Goal: Information Seeking & Learning: Learn about a topic

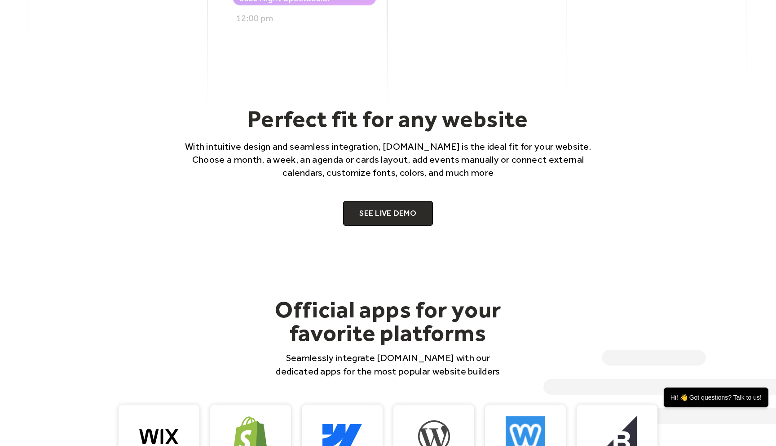
scroll to position [567, 0]
click at [404, 214] on link "SEE LIVE DEMO" at bounding box center [388, 212] width 90 height 25
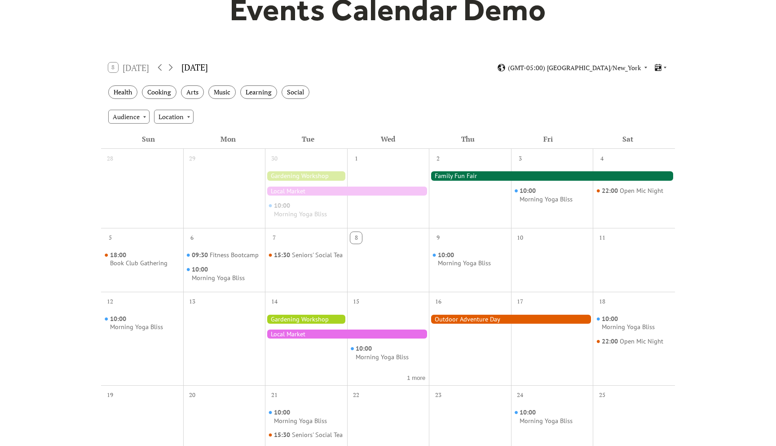
scroll to position [99, 0]
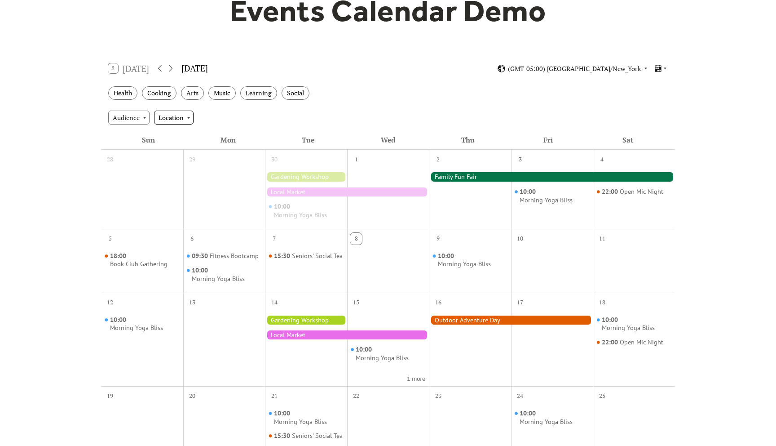
click at [191, 111] on div "Location" at bounding box center [174, 117] width 40 height 13
click at [254, 112] on div "Audience Location" at bounding box center [388, 117] width 574 height 24
click at [142, 110] on div "Audience Location" at bounding box center [388, 117] width 574 height 24
click at [138, 119] on div "Audience" at bounding box center [128, 117] width 41 height 13
click at [257, 137] on div "Mon" at bounding box center [228, 139] width 80 height 19
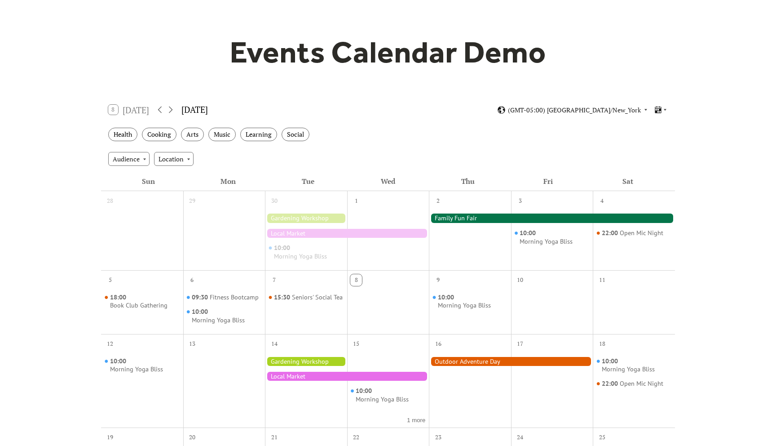
scroll to position [42, 0]
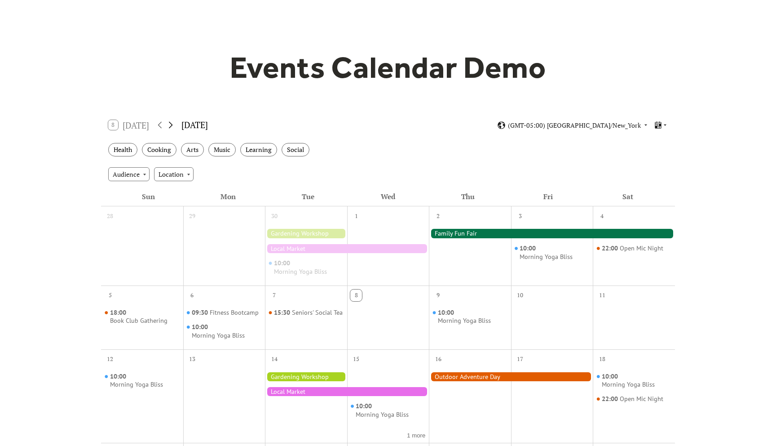
click at [170, 125] on icon at bounding box center [170, 124] width 11 height 11
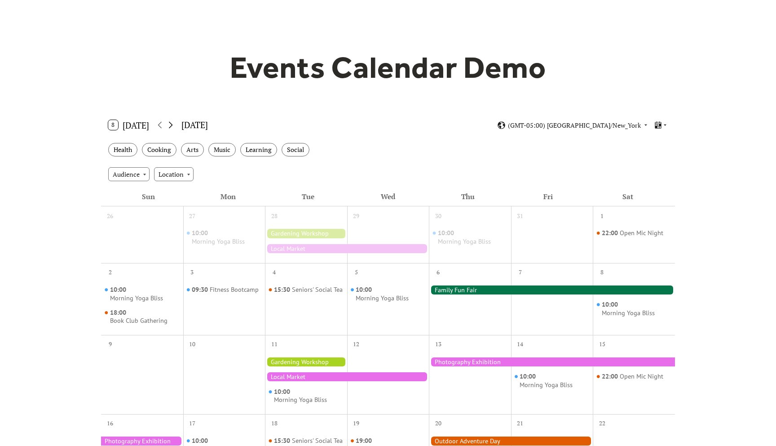
click at [170, 125] on icon at bounding box center [170, 124] width 11 height 11
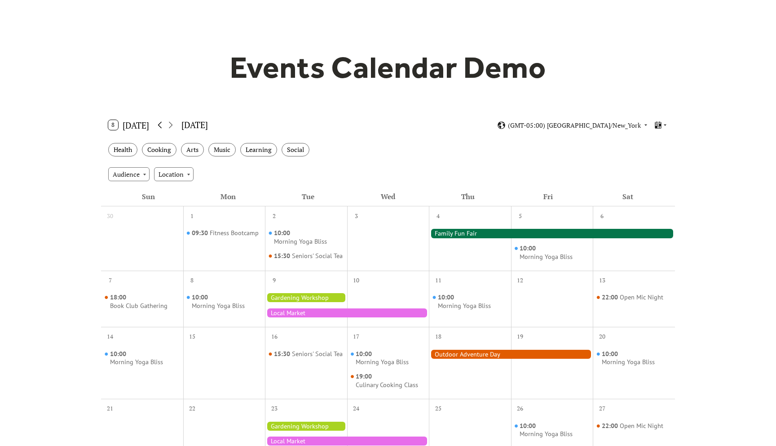
click at [159, 125] on icon at bounding box center [160, 125] width 4 height 7
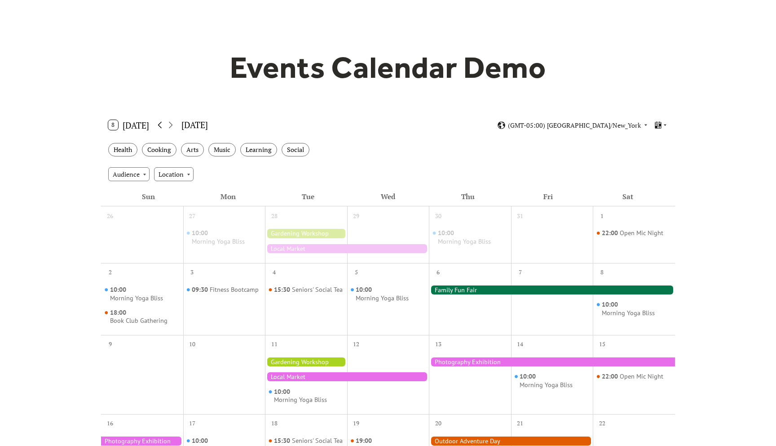
click at [159, 125] on icon at bounding box center [160, 125] width 4 height 7
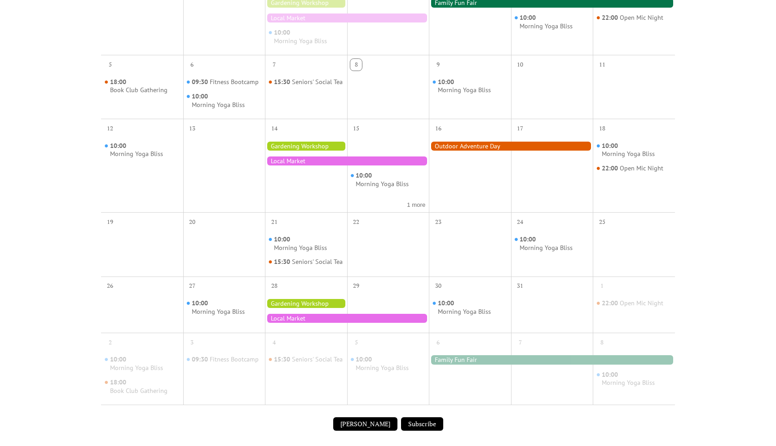
scroll to position [278, 0]
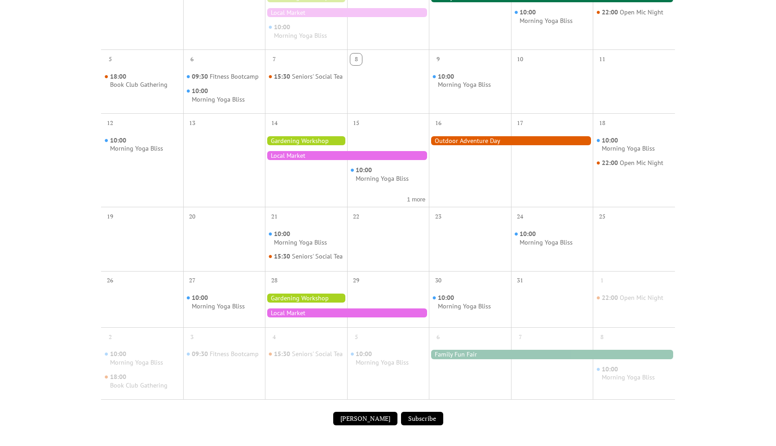
click at [292, 302] on div at bounding box center [306, 297] width 82 height 9
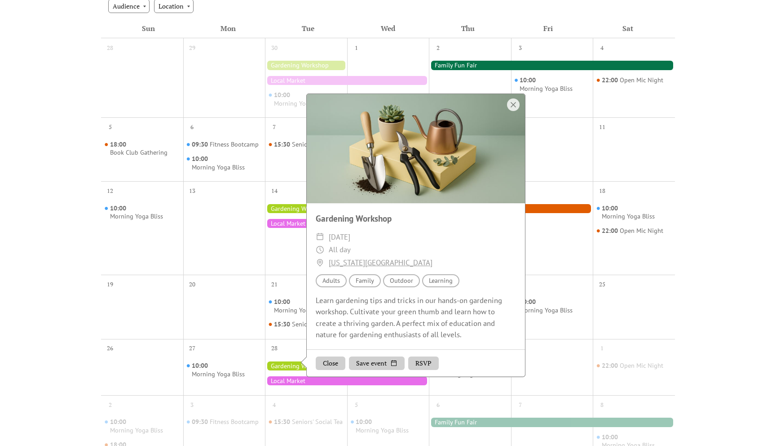
scroll to position [210, 0]
click at [566, 269] on div at bounding box center [552, 235] width 82 height 72
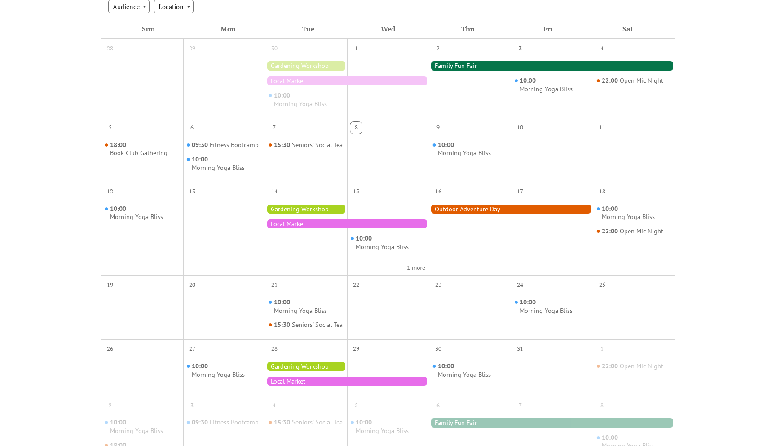
click at [509, 207] on div at bounding box center [511, 208] width 164 height 9
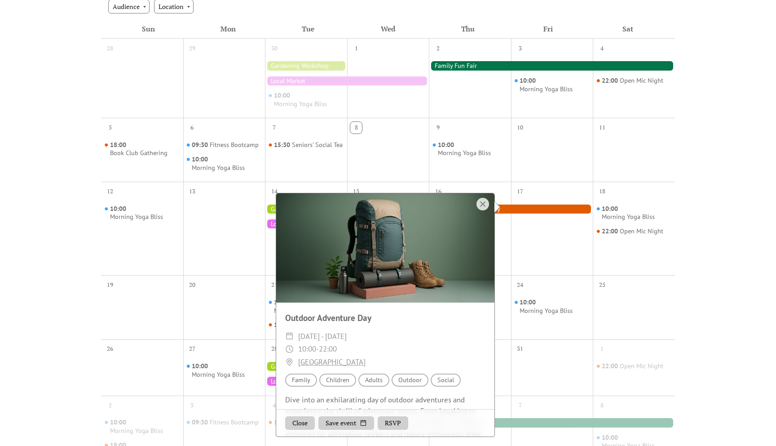
click at [542, 251] on div at bounding box center [552, 235] width 82 height 72
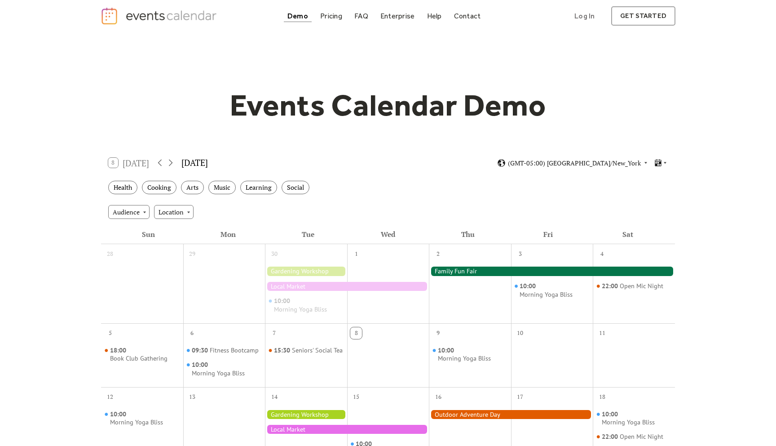
scroll to position [0, 0]
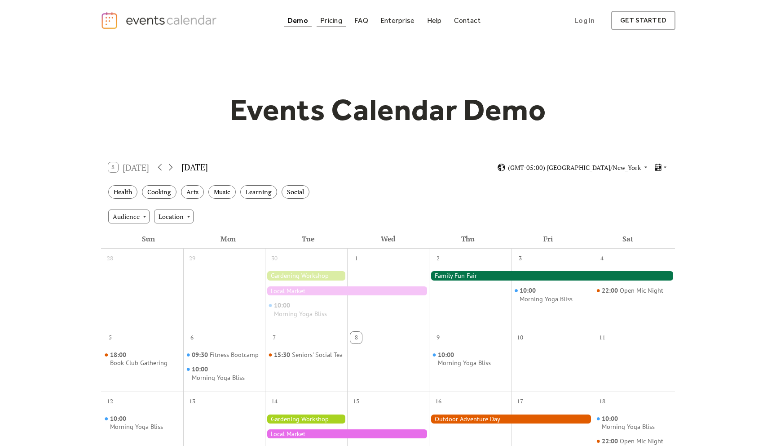
click at [330, 20] on div "Pricing" at bounding box center [331, 20] width 22 height 5
